Goal: Task Accomplishment & Management: Manage account settings

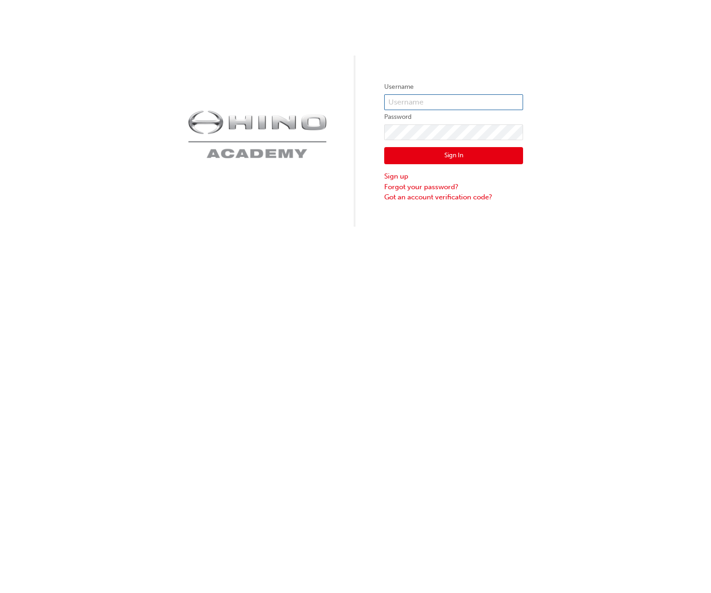
click at [446, 101] on input "text" at bounding box center [453, 102] width 139 height 16
type input "kandika"
click button "Sign In" at bounding box center [453, 156] width 139 height 18
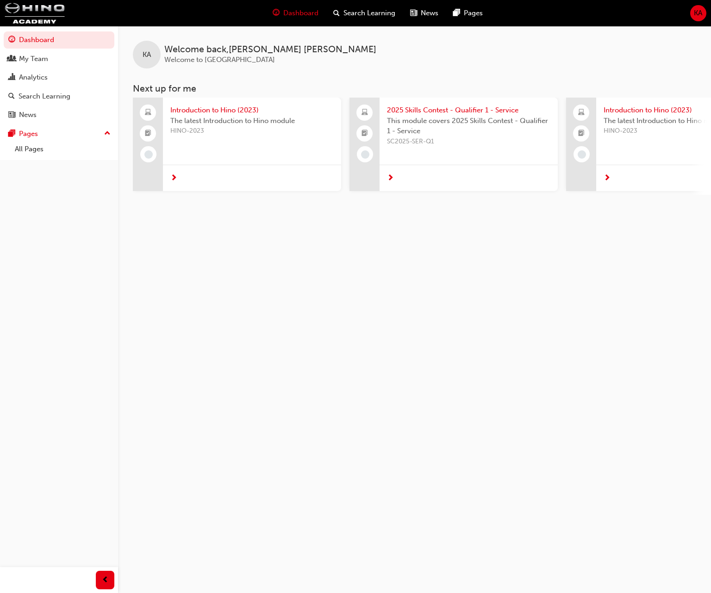
click at [362, 441] on div "KA Welcome back , Kevin Andika Welcome to Hino Academy Next up for me Introduct…" at bounding box center [355, 296] width 711 height 593
